Goal: Obtain resource: Download file/media

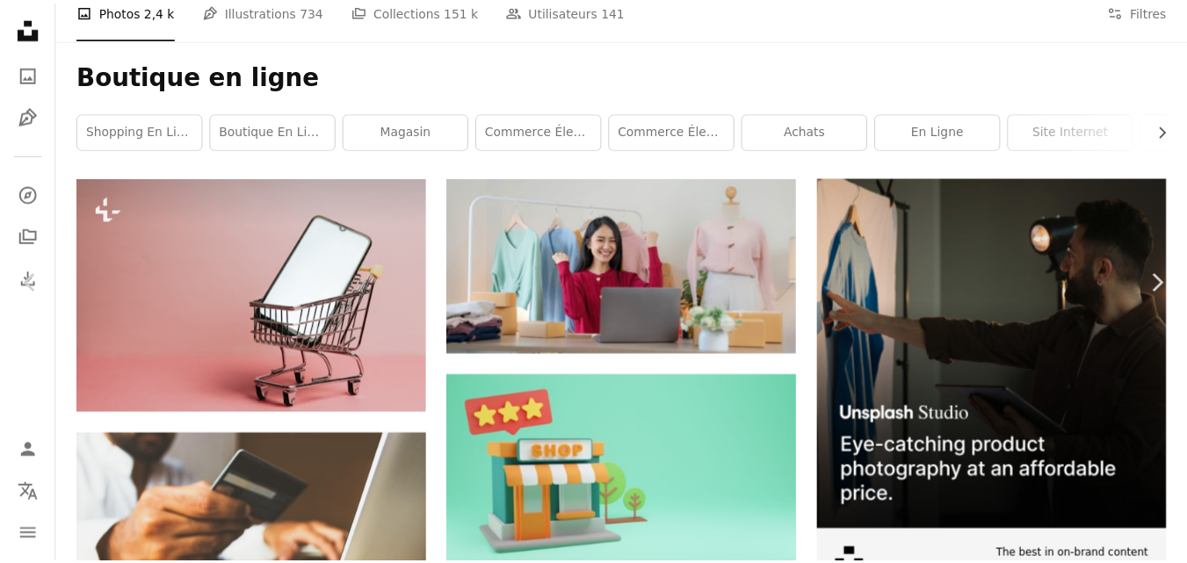
scroll to position [261, 0]
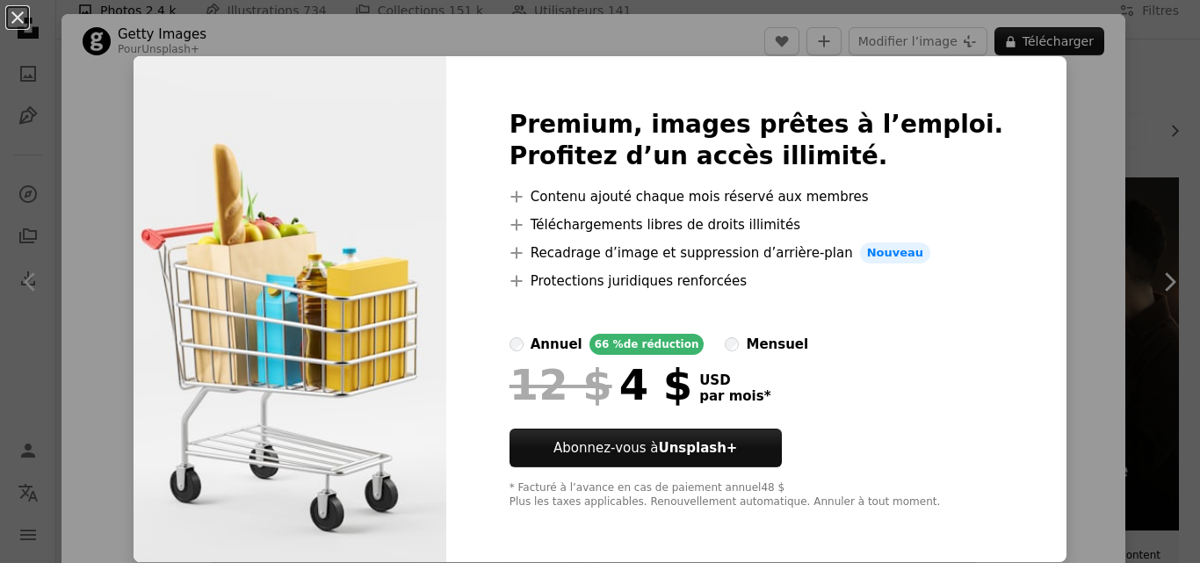
click at [136, 109] on div "An X shape Premium, images prêtes à l’emploi. Profitez d’un accès illimité. A p…" at bounding box center [600, 281] width 1200 height 563
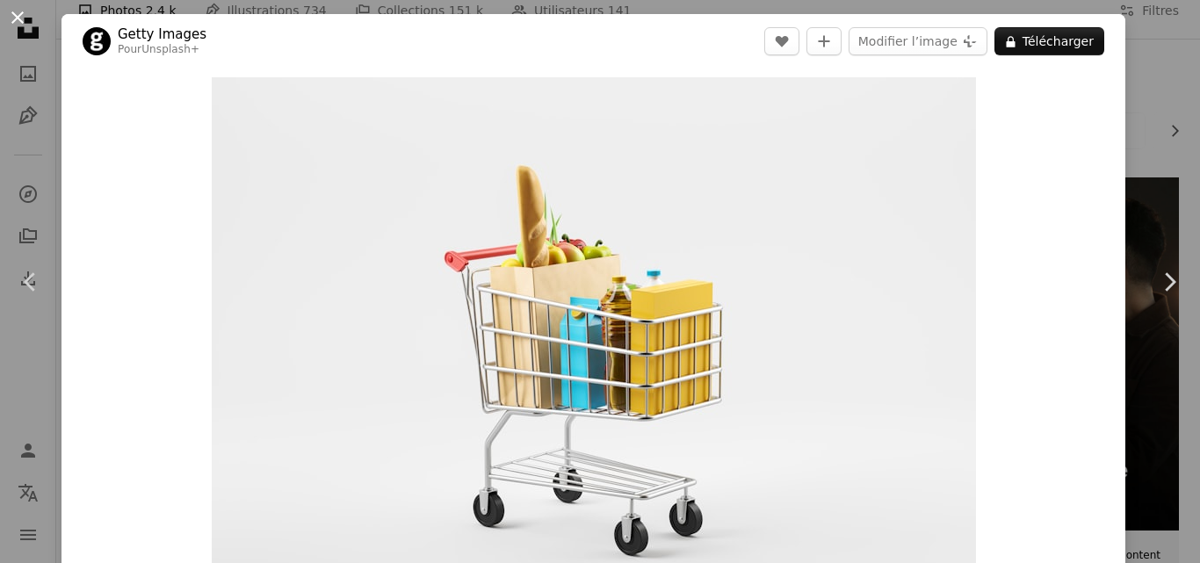
click at [16, 22] on button "An X shape" at bounding box center [17, 17] width 21 height 21
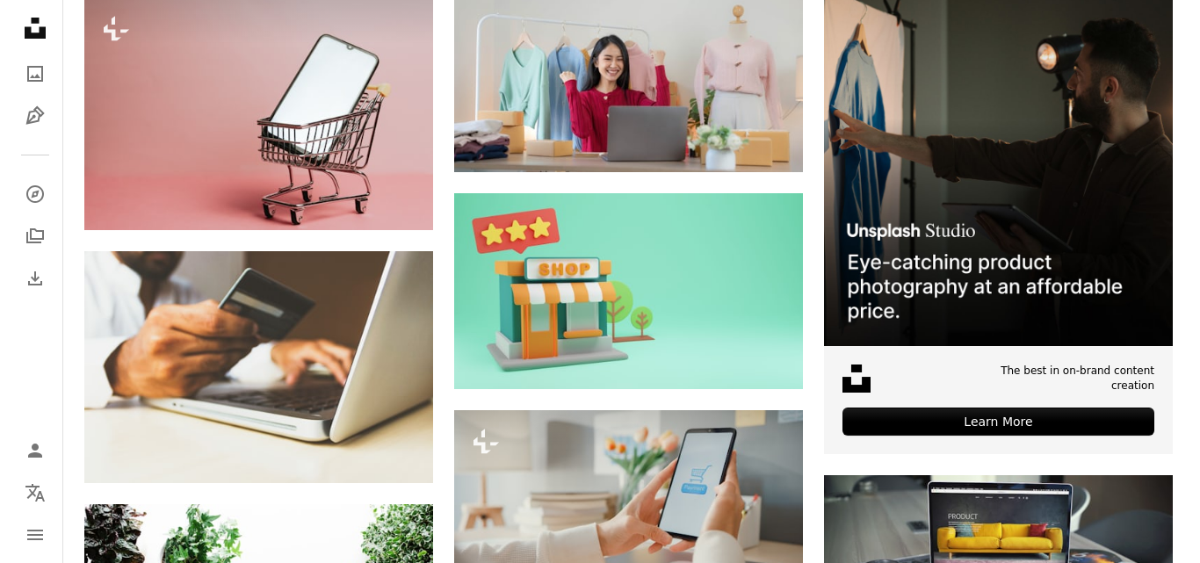
scroll to position [432, 0]
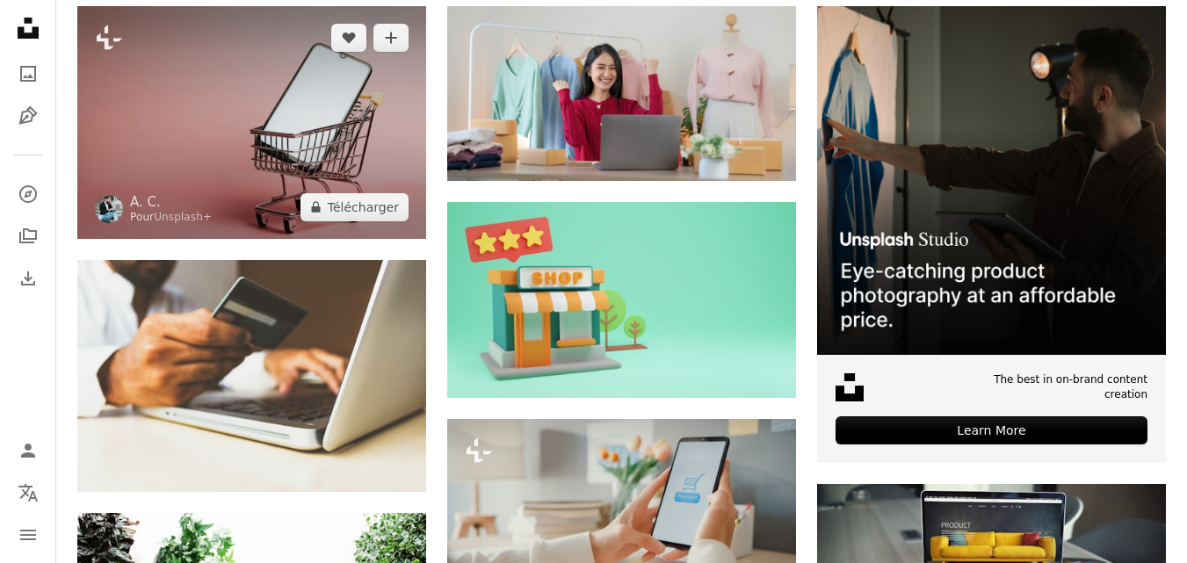
click at [243, 221] on img at bounding box center [251, 122] width 349 height 232
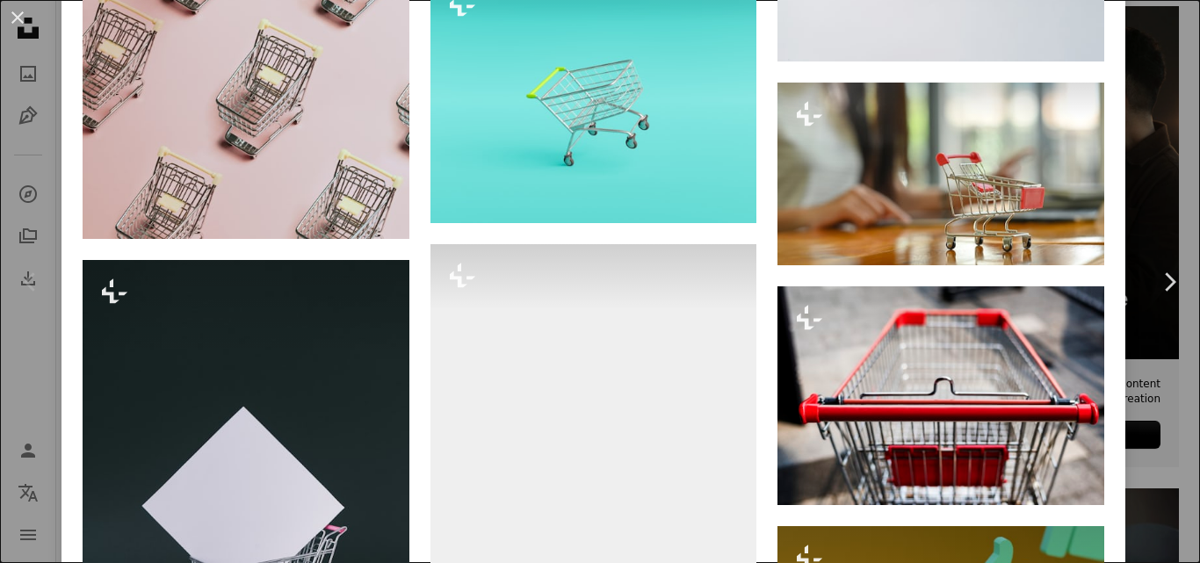
scroll to position [1511, 0]
